Goal: Book appointment/travel/reservation

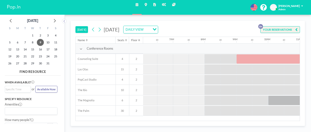
scroll to position [0, 315]
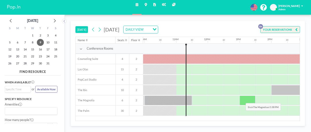
click at [242, 99] on div at bounding box center [247, 101] width 16 height 10
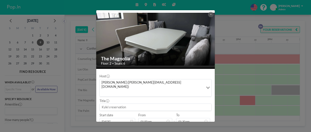
click at [111, 104] on input at bounding box center [155, 107] width 111 height 7
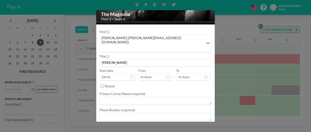
scroll to position [45, 0]
type input "[PERSON_NAME]"
click at [200, 74] on input "01:30 pm" at bounding box center [193, 77] width 34 height 7
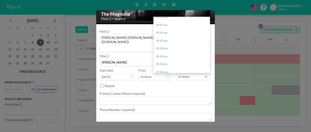
scroll to position [249, 0]
click at [172, 36] on div "05:00 pm" at bounding box center [181, 40] width 56 height 8
type input "05:00 pm"
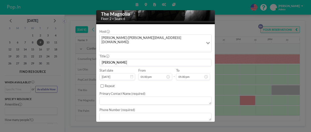
click at [108, 97] on textarea at bounding box center [155, 101] width 112 height 8
click at [111, 113] on textarea at bounding box center [155, 117] width 112 height 8
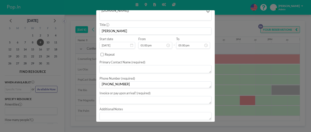
scroll to position [77, 0]
click at [209, 27] on div "[PERSON_NAME]" at bounding box center [155, 30] width 112 height 7
click at [131, 81] on textarea "678-469-1583P" at bounding box center [155, 84] width 112 height 7
type textarea "[PHONE_NUMBER]"
click at [121, 96] on textarea at bounding box center [155, 100] width 112 height 8
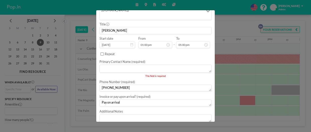
type textarea "Pay on arrival"
click at [115, 65] on textarea at bounding box center [155, 69] width 112 height 8
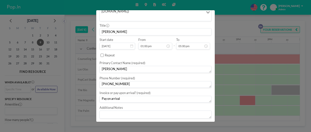
scroll to position [75, 0]
type textarea "[PERSON_NAME]"
click at [202, 123] on button "BOOK NOW" at bounding box center [201, 126] width 20 height 7
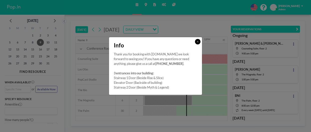
click at [199, 43] on button at bounding box center [198, 42] width 6 height 6
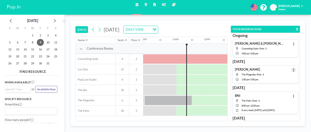
click at [295, 70] on button at bounding box center [293, 70] width 5 height 5
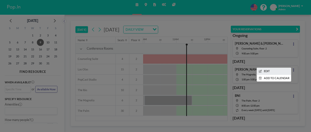
click at [278, 73] on li "EDIT" at bounding box center [274, 71] width 34 height 7
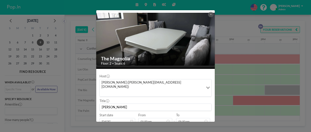
scroll to position [0, 375]
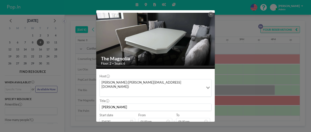
click at [120, 104] on input "[PERSON_NAME]" at bounding box center [155, 107] width 111 height 7
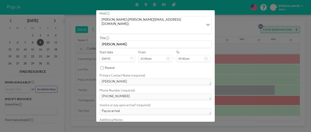
scroll to position [75, 0]
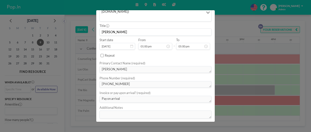
type input "[PERSON_NAME]"
click at [202, 123] on button "SAVE CHANGES" at bounding box center [199, 126] width 24 height 7
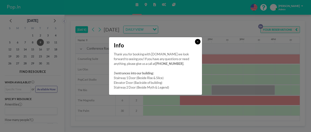
click at [196, 42] on icon at bounding box center [197, 42] width 2 height 2
